Goal: Transaction & Acquisition: Obtain resource

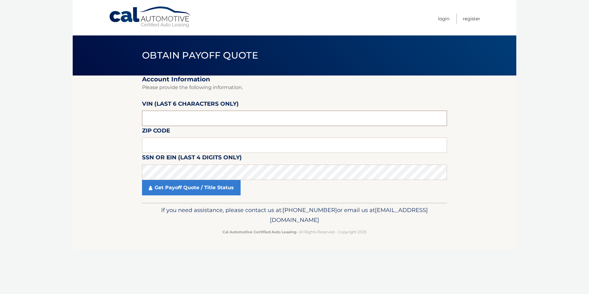
click at [158, 119] on input "text" at bounding box center [294, 118] width 305 height 15
click at [185, 122] on input "text" at bounding box center [294, 118] width 305 height 15
type input "194564"
click at [166, 141] on input "text" at bounding box center [294, 144] width 305 height 15
type input "11714"
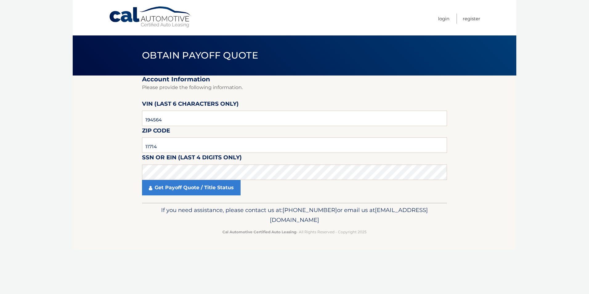
drag, startPoint x: 67, startPoint y: 175, endPoint x: 78, endPoint y: 162, distance: 17.5
click at [66, 175] on body "Cal Automotive Menu Login Register Obtain Payoff Quote" at bounding box center [294, 147] width 589 height 294
click at [63, 167] on body "Cal Automotive Menu Login Register Obtain Payoff Quote" at bounding box center [294, 147] width 589 height 294
click at [88, 161] on section "Account Information Please provide the following information. [PERSON_NAME] (la…" at bounding box center [295, 139] width 444 height 127
click at [165, 190] on link "Get Payoff Quote / Title Status" at bounding box center [191, 187] width 99 height 15
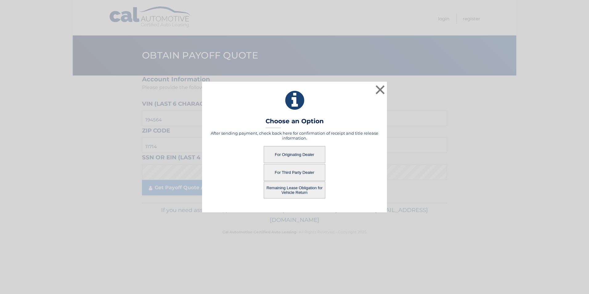
click at [298, 155] on button "For Originating Dealer" at bounding box center [295, 154] width 62 height 17
click at [305, 155] on button "For Originating Dealer" at bounding box center [295, 154] width 62 height 17
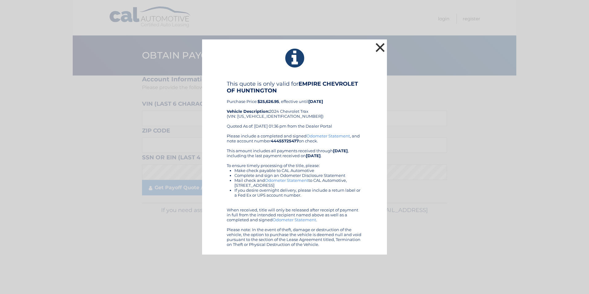
click at [377, 49] on button "×" at bounding box center [380, 47] width 12 height 12
